Goal: Check status: Check status

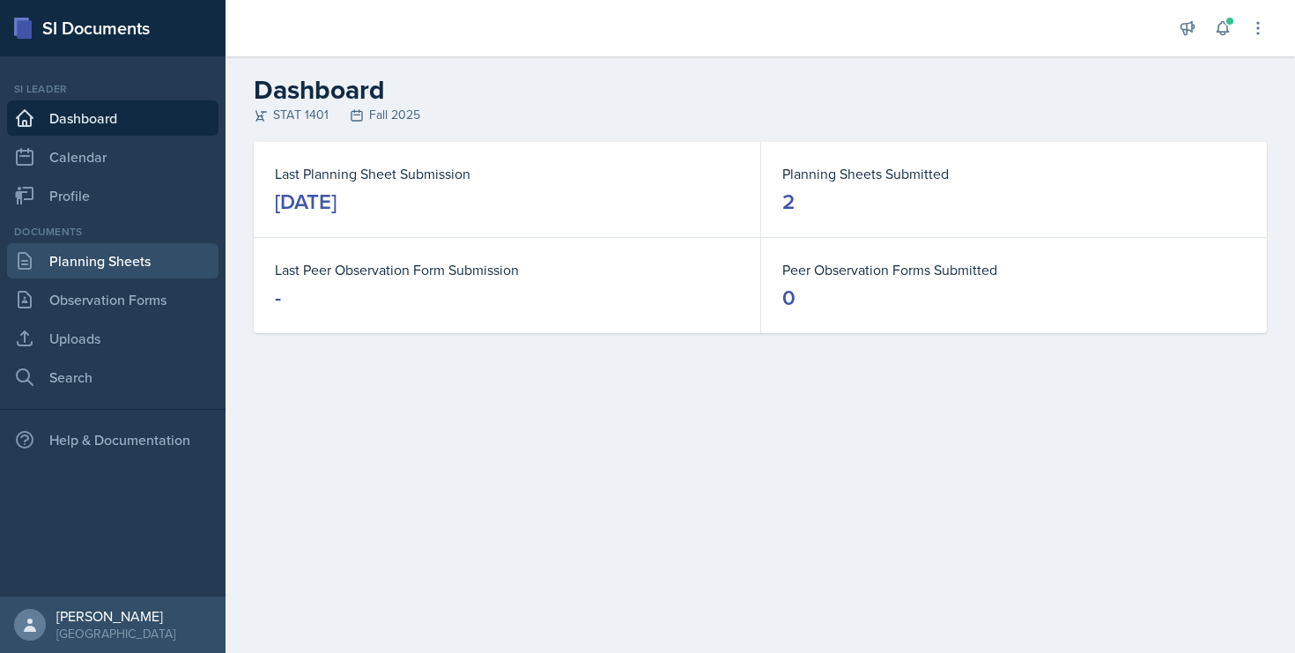
click at [94, 267] on link "Planning Sheets" at bounding box center [112, 260] width 211 height 35
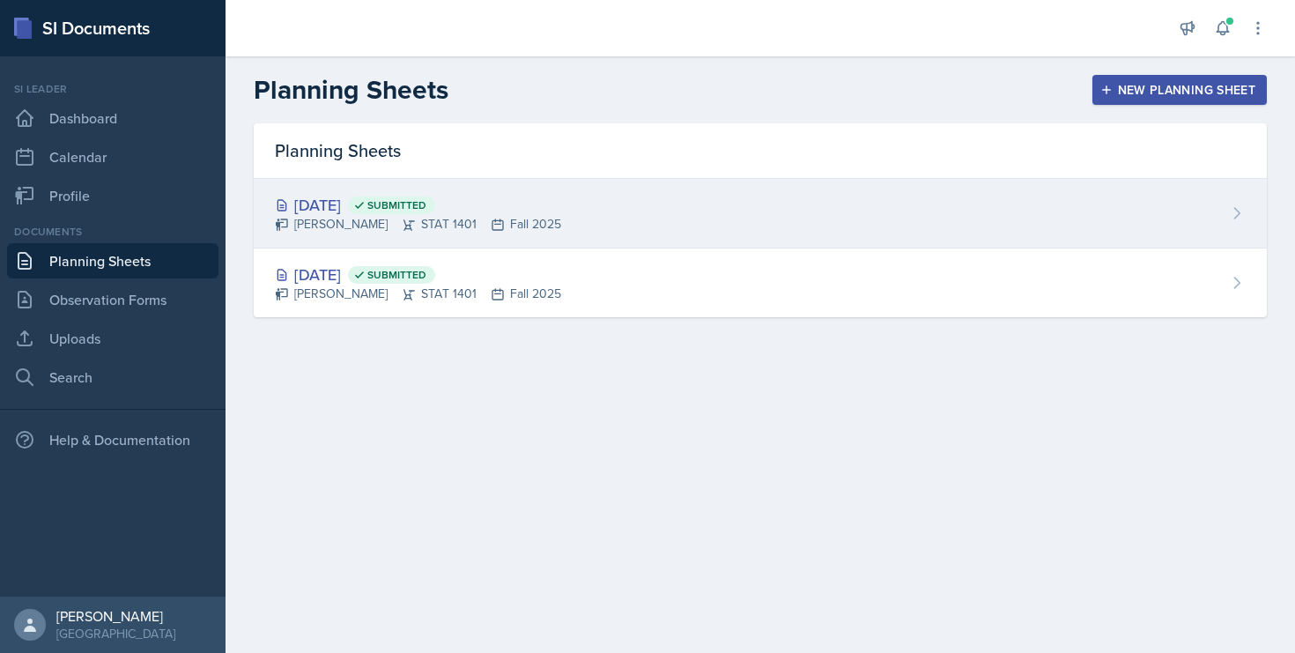
click at [373, 214] on div "Aug 28th, 2025 Submitted" at bounding box center [418, 205] width 286 height 24
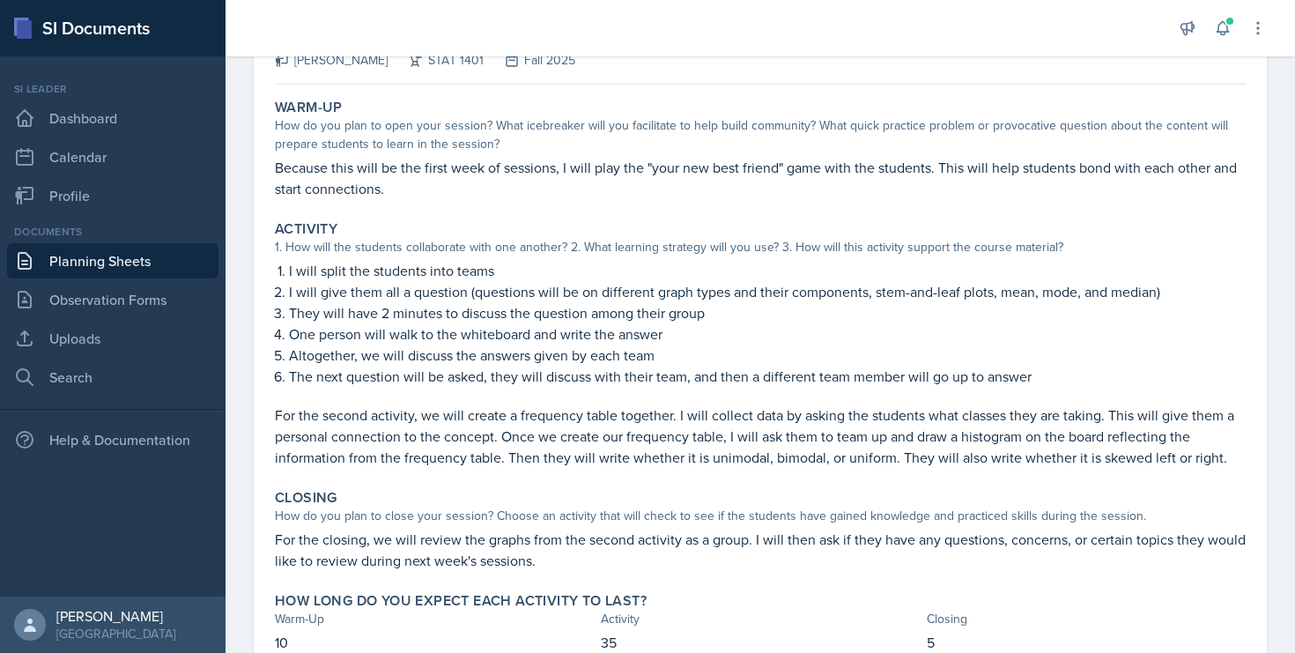
scroll to position [129, 0]
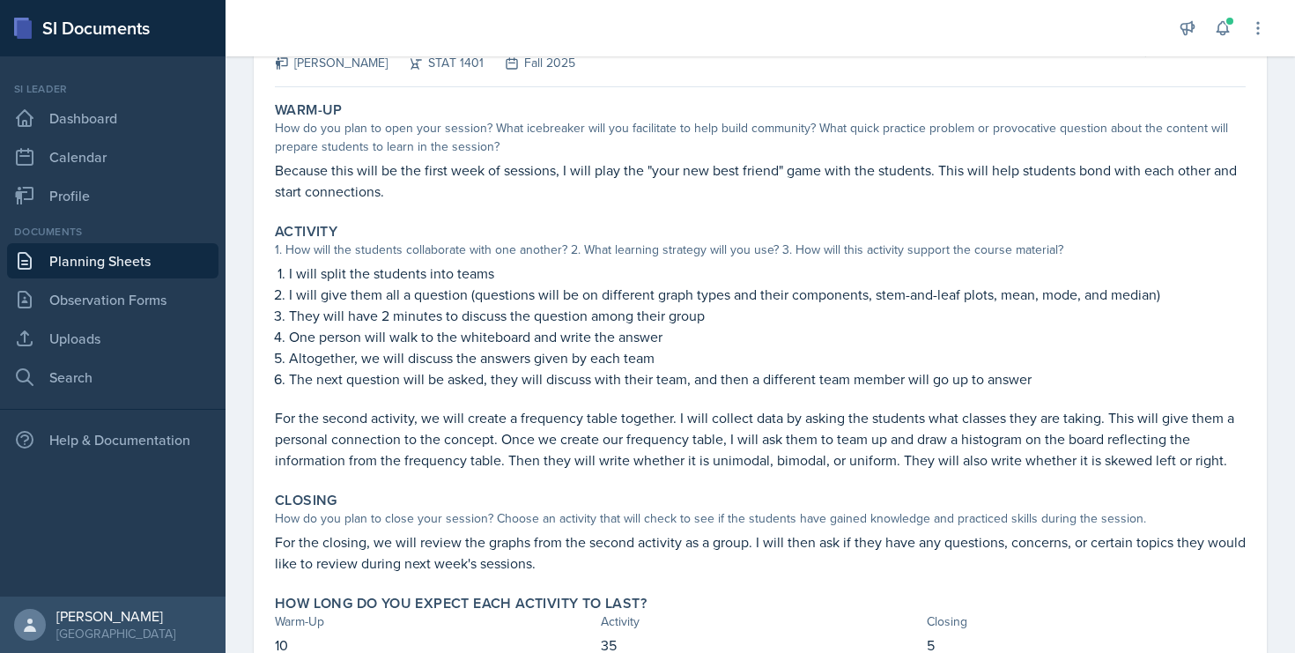
click at [92, 271] on link "Planning Sheets" at bounding box center [112, 260] width 211 height 35
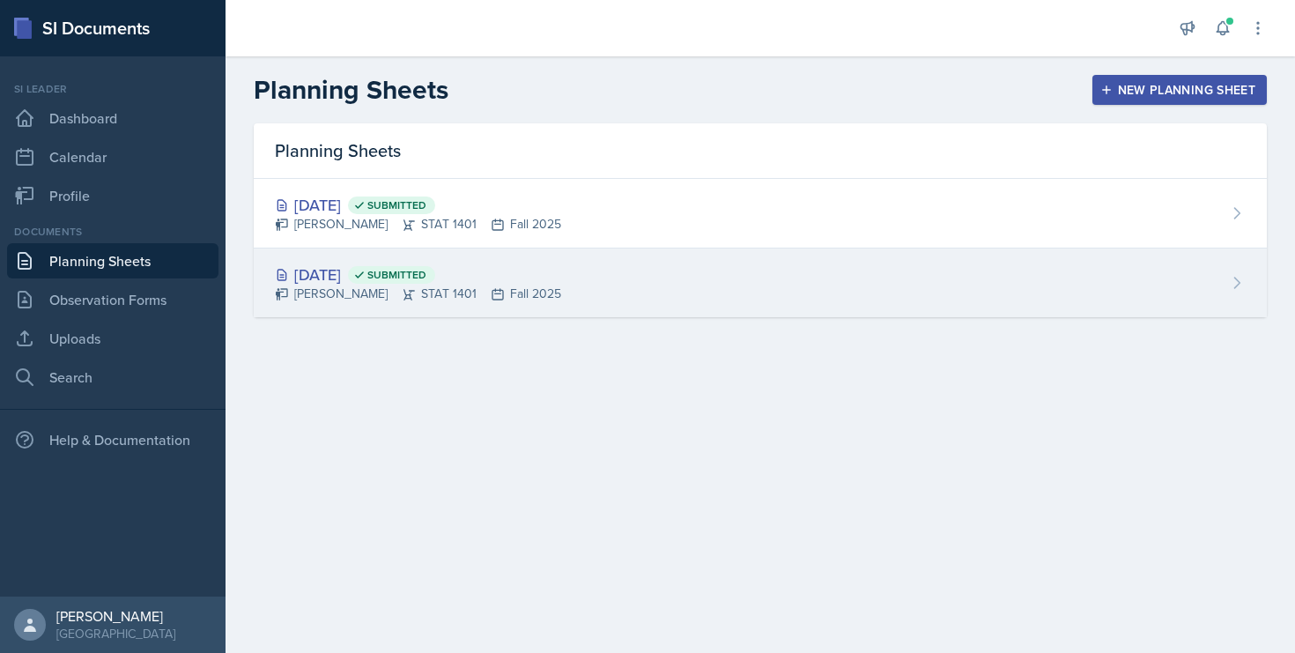
click at [313, 270] on div "Aug 26th, 2025 Submitted" at bounding box center [418, 275] width 286 height 24
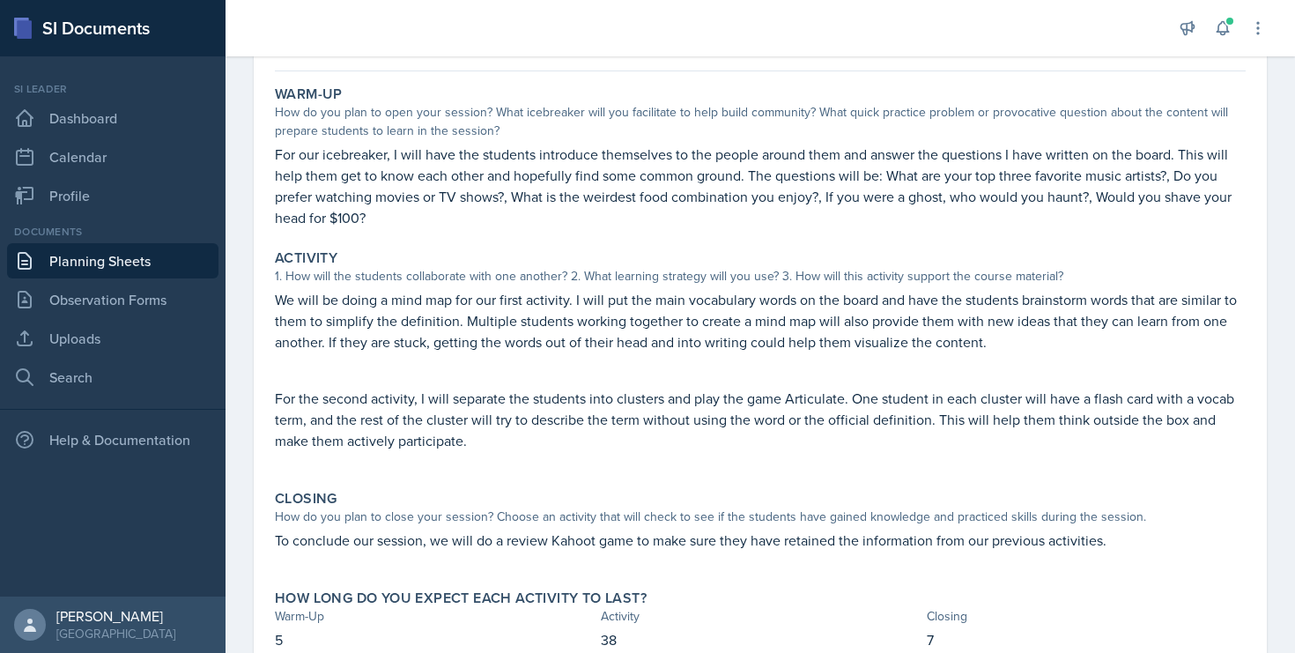
scroll to position [144, 0]
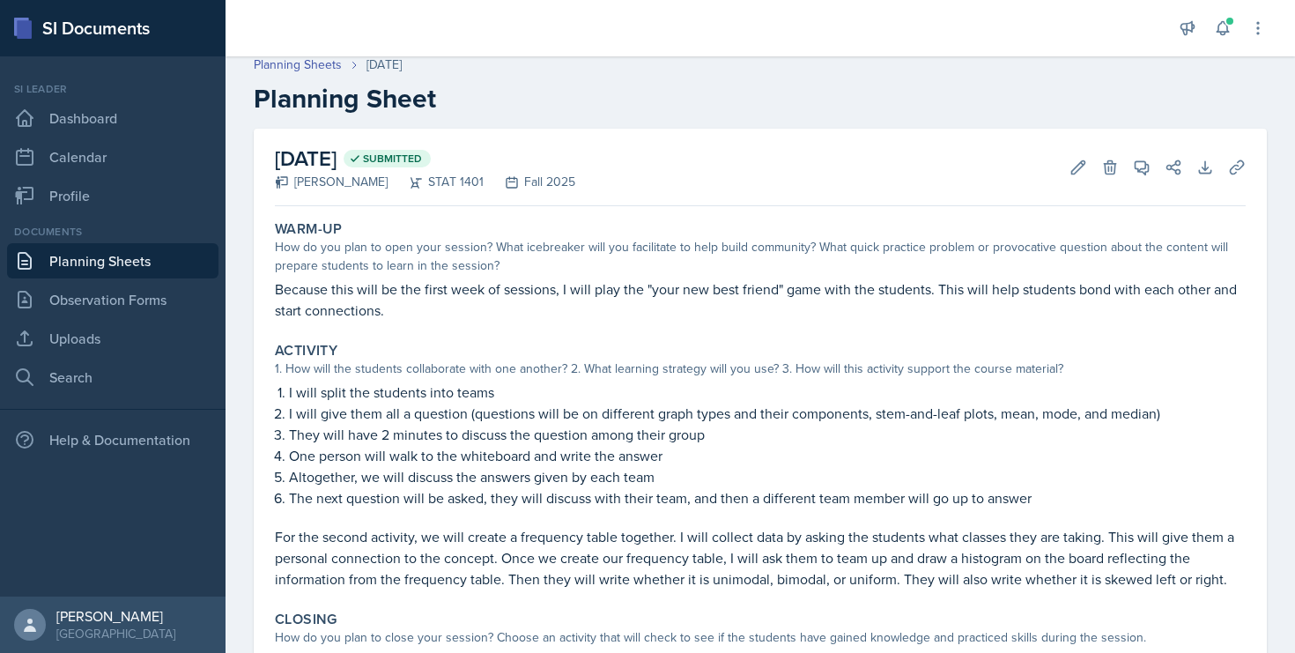
scroll to position [202, 0]
